Goal: Information Seeking & Learning: Learn about a topic

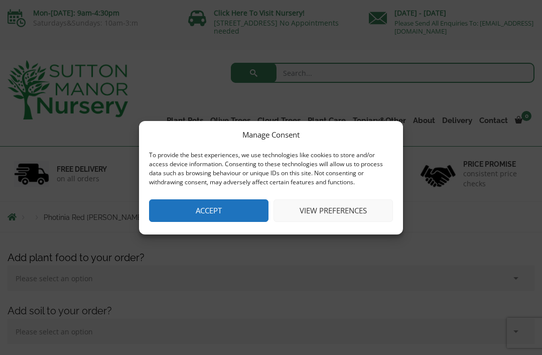
click at [203, 220] on button "Accept" at bounding box center [209, 210] width 120 height 23
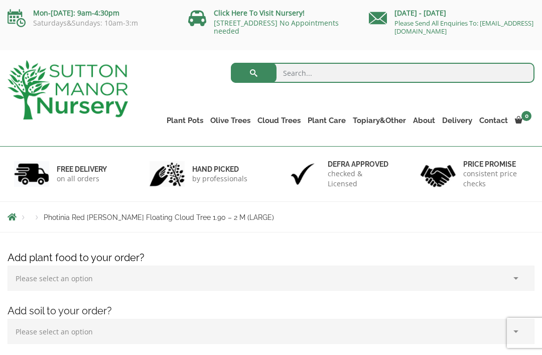
click at [294, 68] on input "search" at bounding box center [383, 73] width 304 height 20
type input "Trees for pots"
click at [254, 73] on button "submit" at bounding box center [254, 73] width 46 height 20
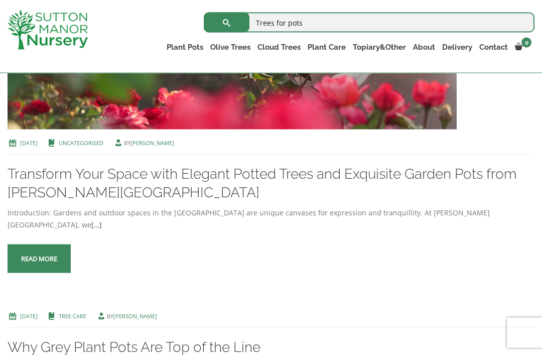
scroll to position [665, 0]
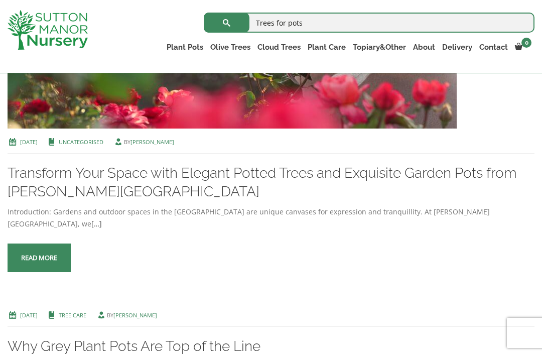
click at [39, 258] on span at bounding box center [39, 258] width 0 height 0
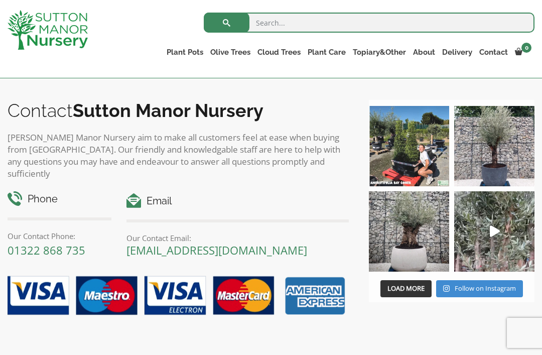
scroll to position [1523, 0]
